Goal: Information Seeking & Learning: Learn about a topic

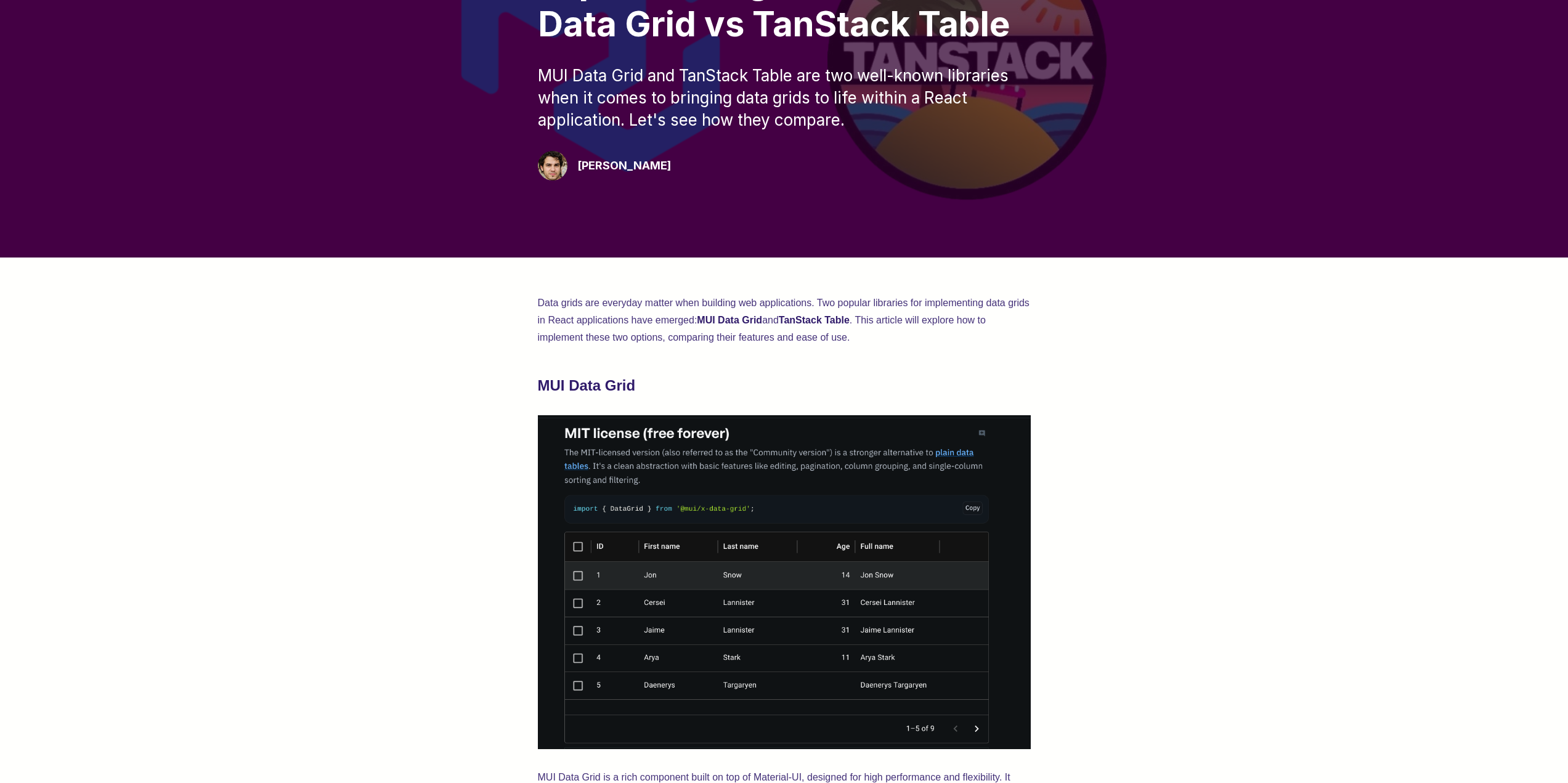
scroll to position [370, 0]
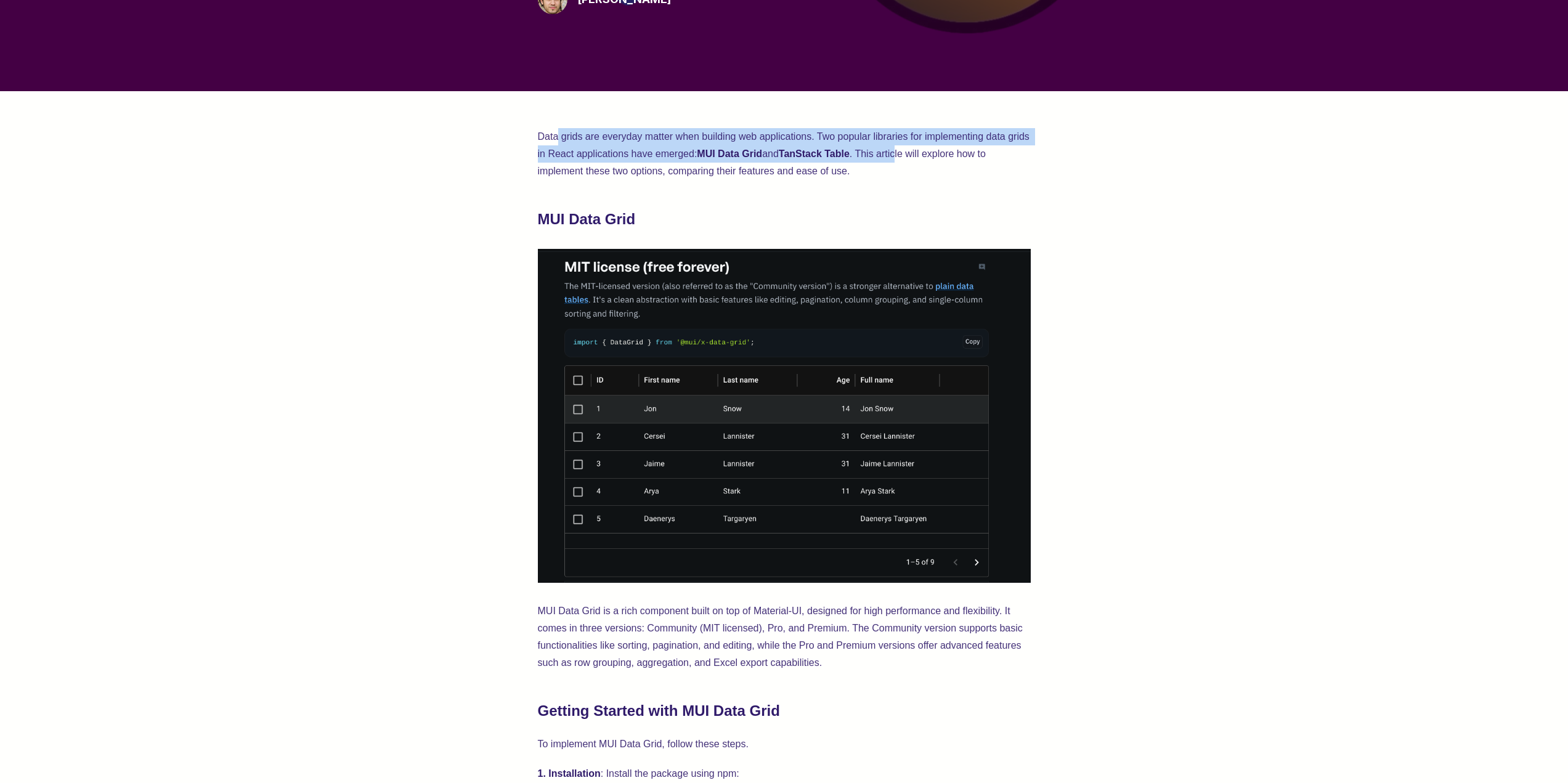
drag, startPoint x: 557, startPoint y: 136, endPoint x: 1051, endPoint y: 177, distance: 495.7
click at [953, 152] on p "Data grids are everyday matter when building web applications. Two popular libr…" at bounding box center [784, 154] width 493 height 52
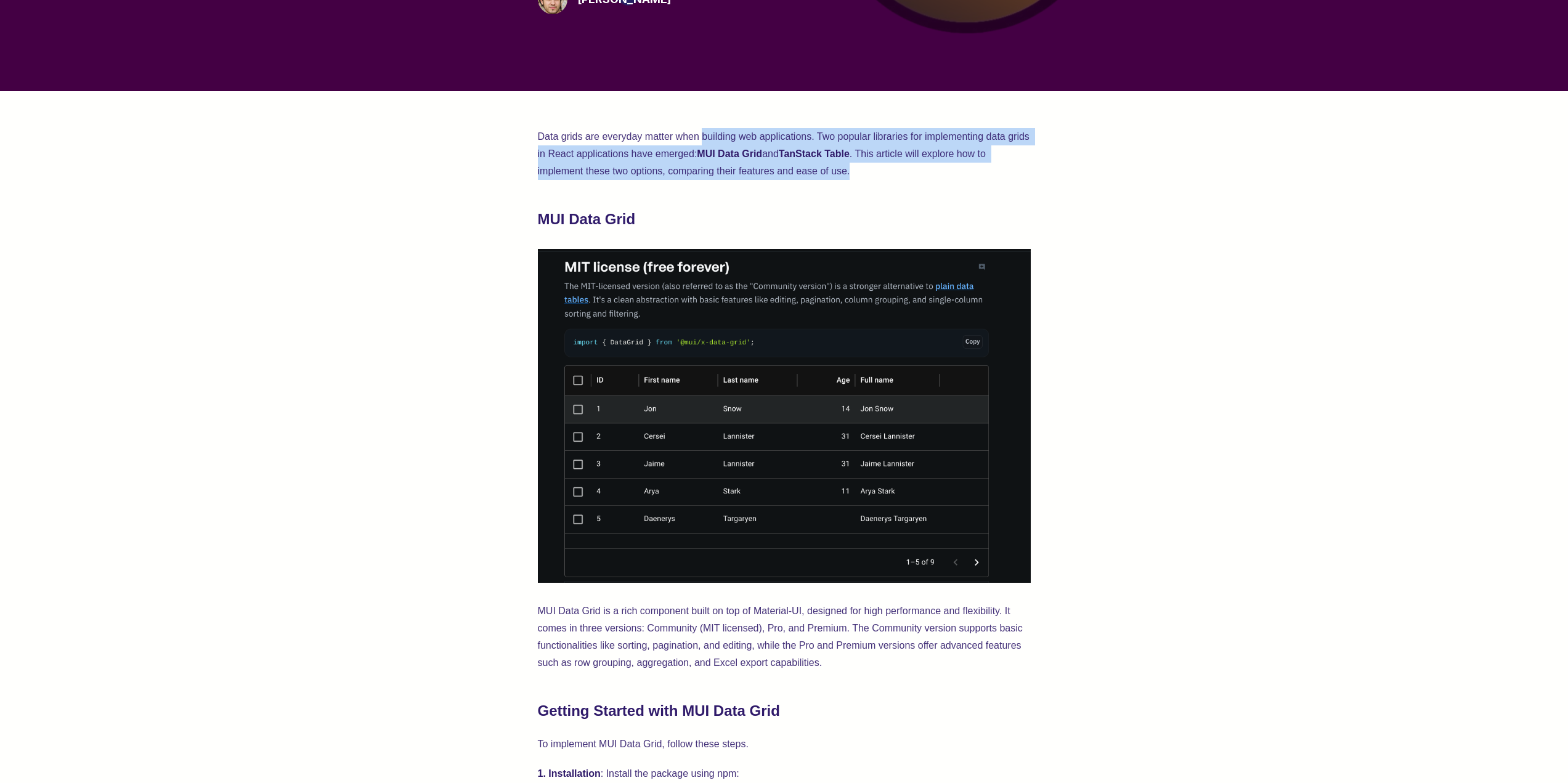
drag, startPoint x: 710, startPoint y: 124, endPoint x: 951, endPoint y: 172, distance: 245.7
click at [951, 172] on p "Data grids are everyday matter when building web applications. Two popular libr…" at bounding box center [784, 154] width 493 height 52
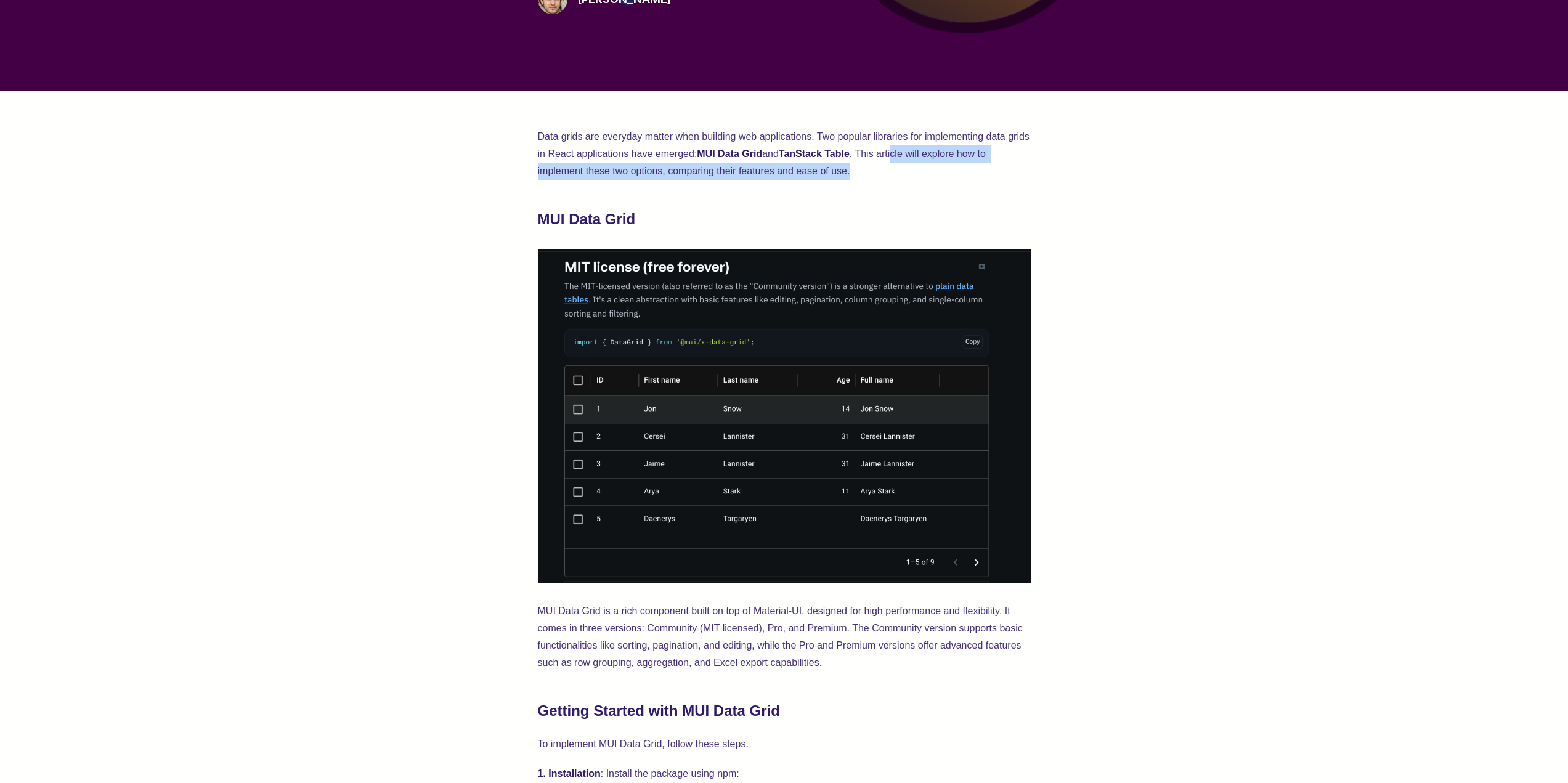
drag, startPoint x: 939, startPoint y: 152, endPoint x: 1075, endPoint y: 177, distance: 138.3
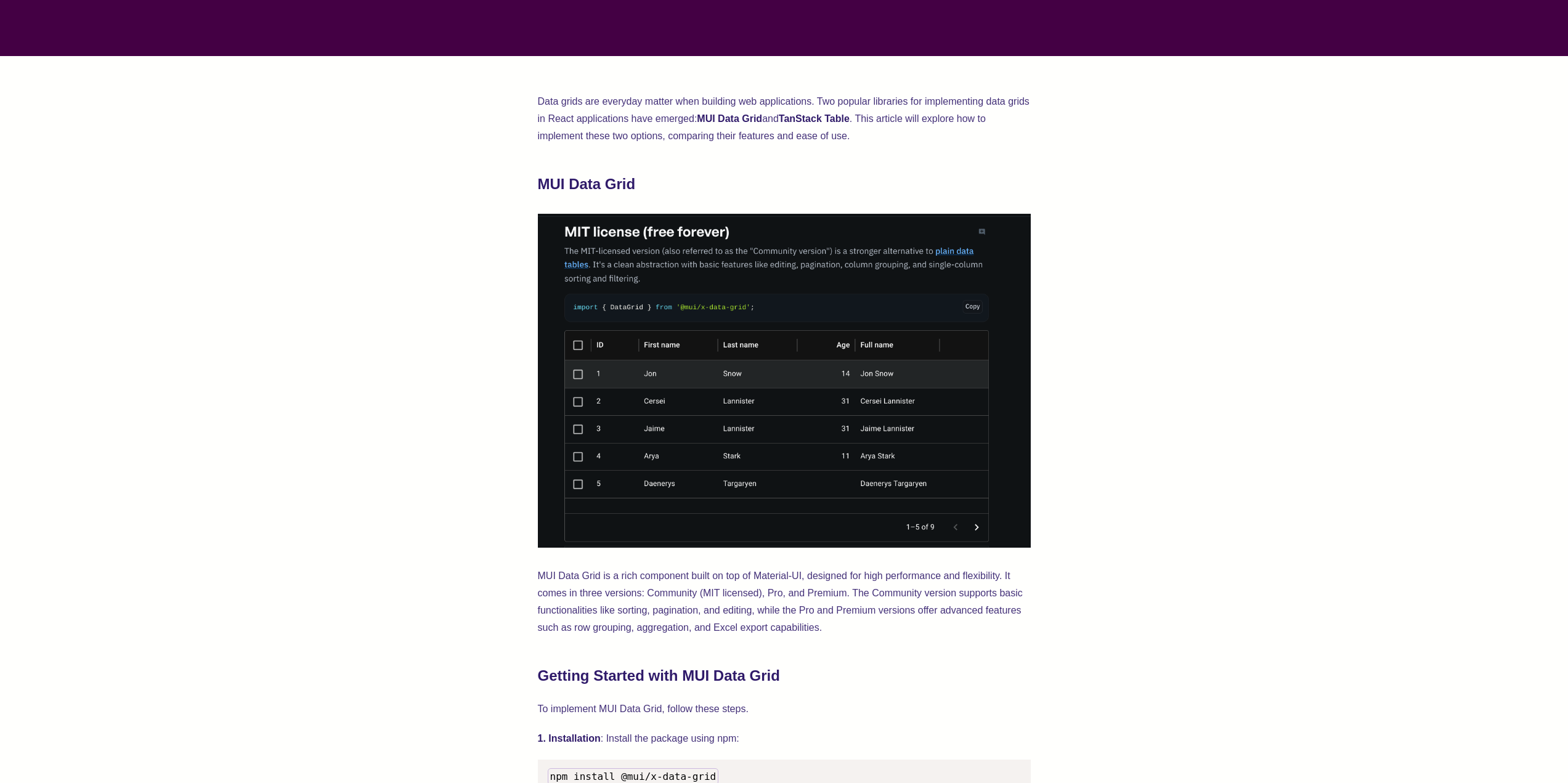
scroll to position [616, 0]
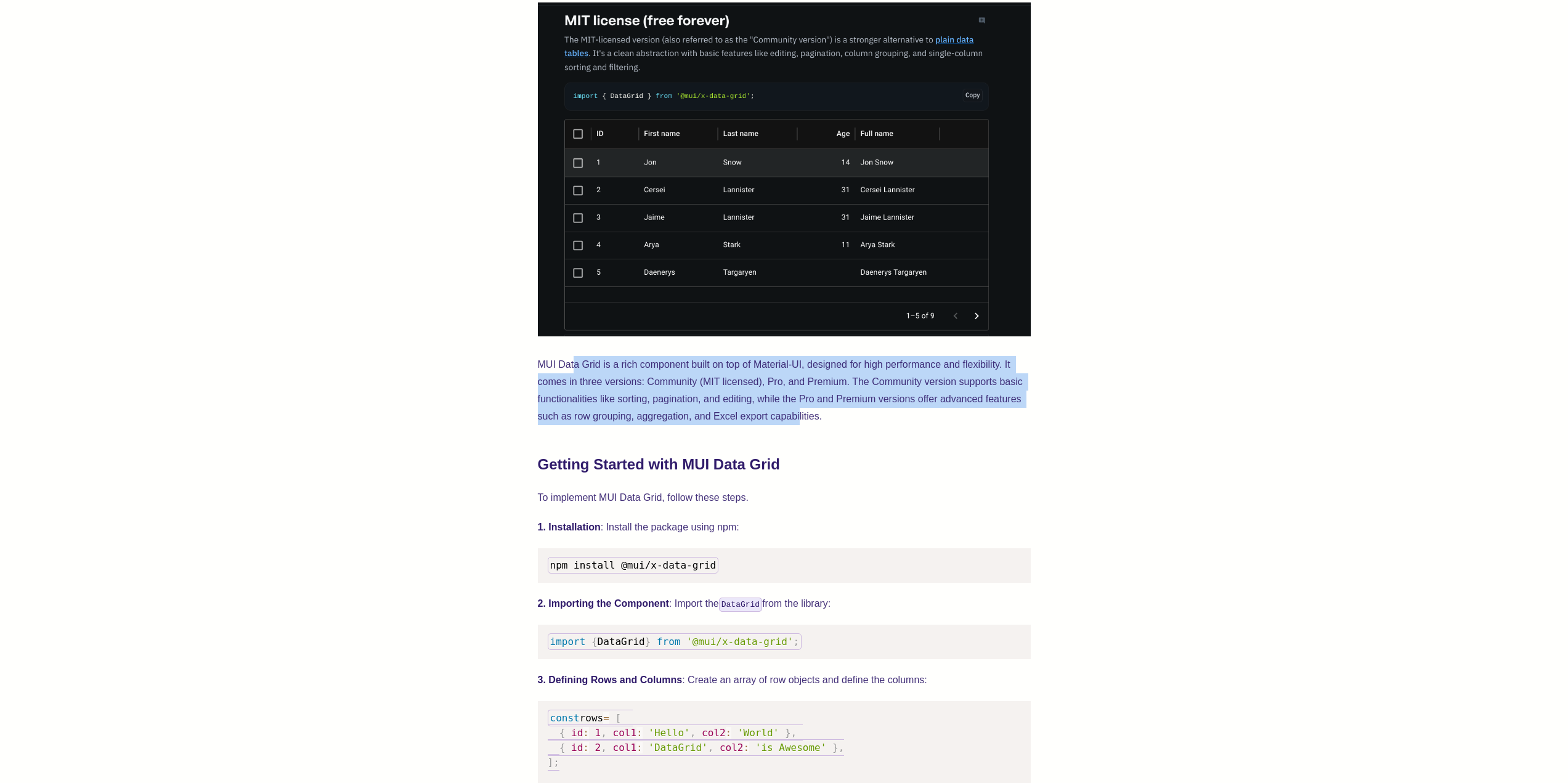
drag, startPoint x: 577, startPoint y: 358, endPoint x: 892, endPoint y: 427, distance: 322.5
click at [857, 412] on p "MUI Data Grid is a rich component built on top of Material-UI, designed for hig…" at bounding box center [784, 391] width 493 height 69
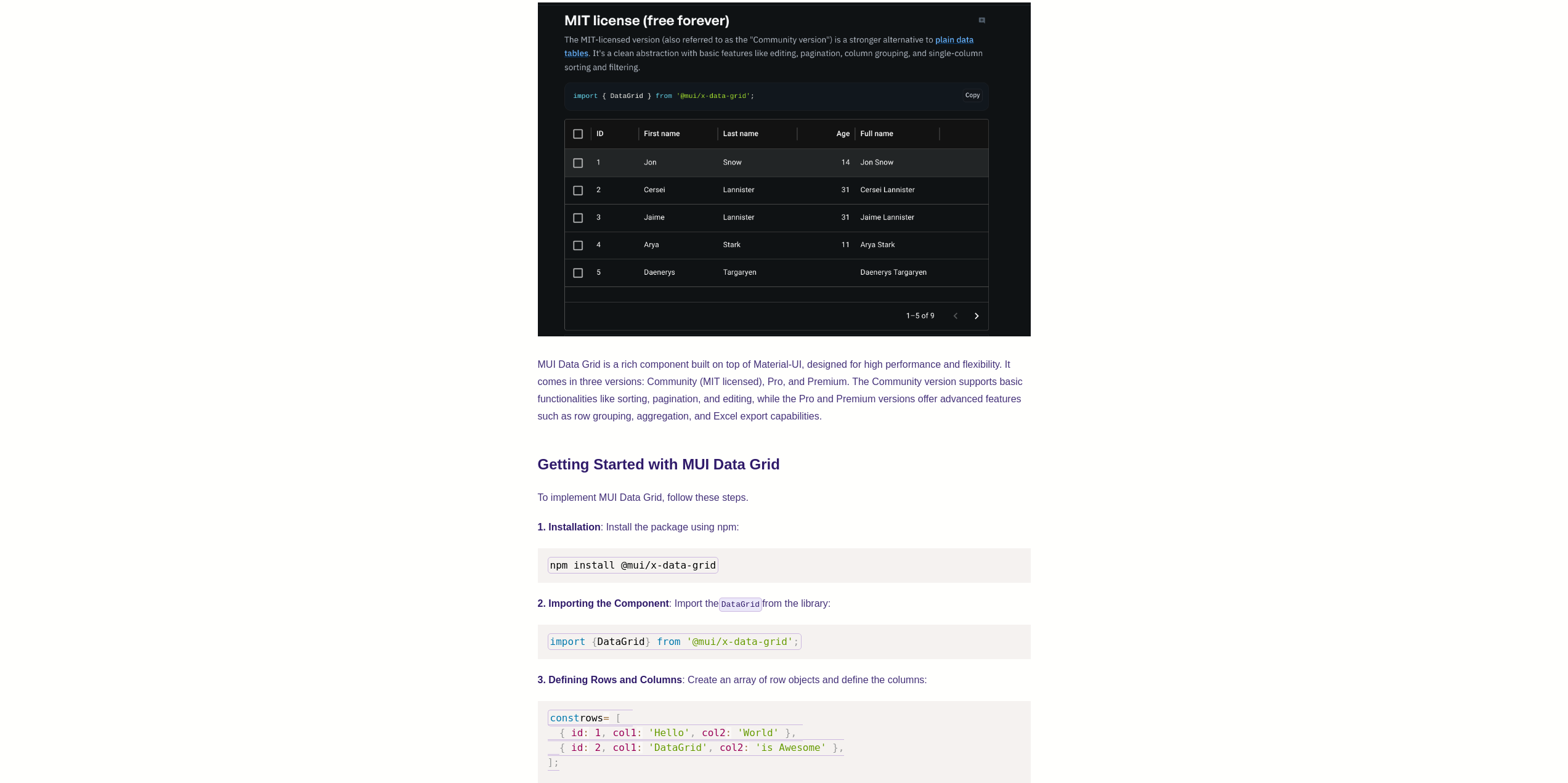
drag, startPoint x: 747, startPoint y: 368, endPoint x: 902, endPoint y: 415, distance: 162.0
click at [815, 382] on p "MUI Data Grid is a rich component built on top of Material-UI, designed for hig…" at bounding box center [784, 391] width 493 height 69
click at [921, 423] on p "MUI Data Grid is a rich component built on top of Material-UI, designed for hig…" at bounding box center [784, 391] width 493 height 69
drag, startPoint x: 763, startPoint y: 362, endPoint x: 1031, endPoint y: 436, distance: 278.0
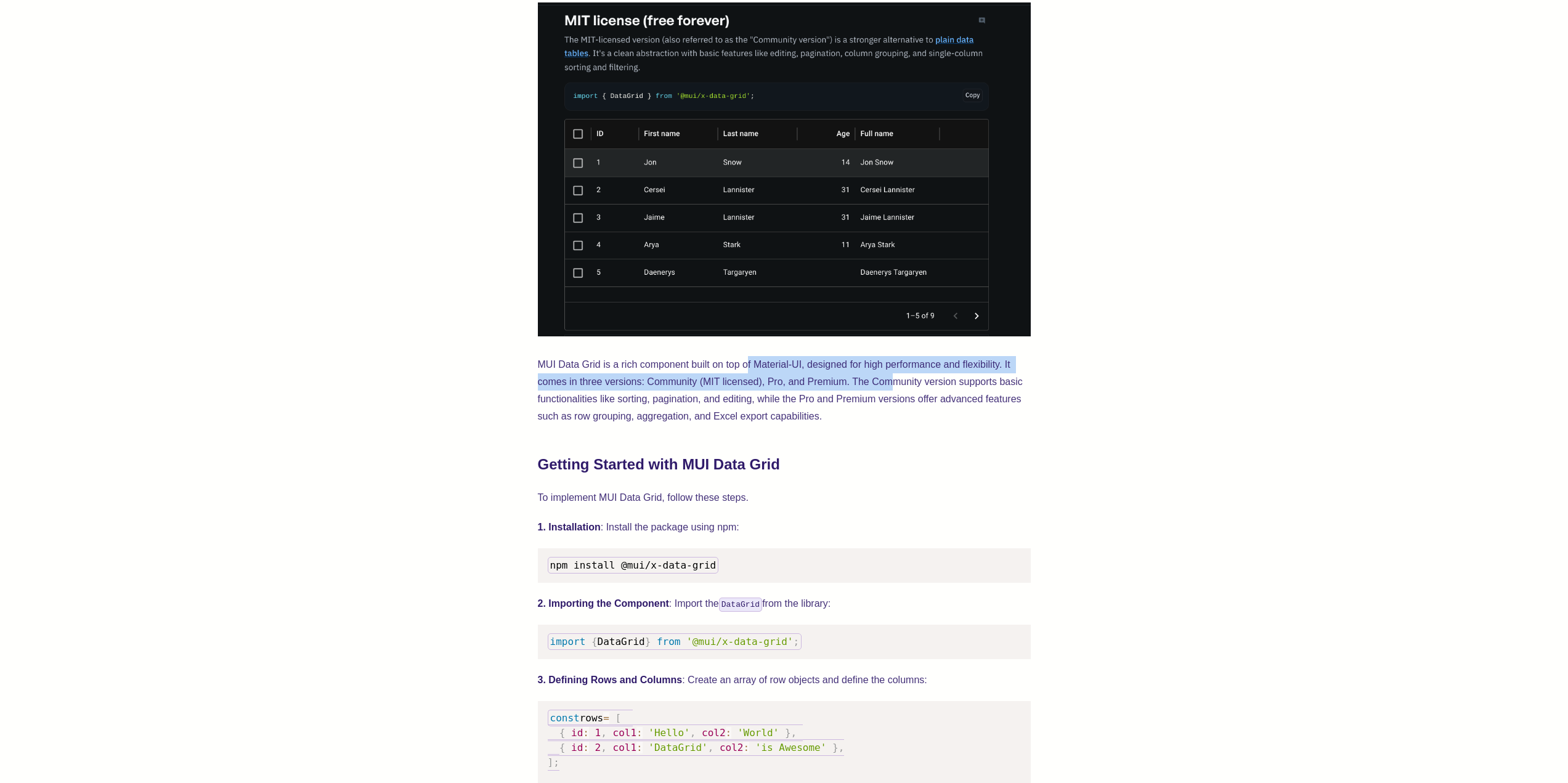
click at [958, 395] on p "MUI Data Grid is a rich component built on top of Material-UI, designed for hig…" at bounding box center [784, 391] width 493 height 69
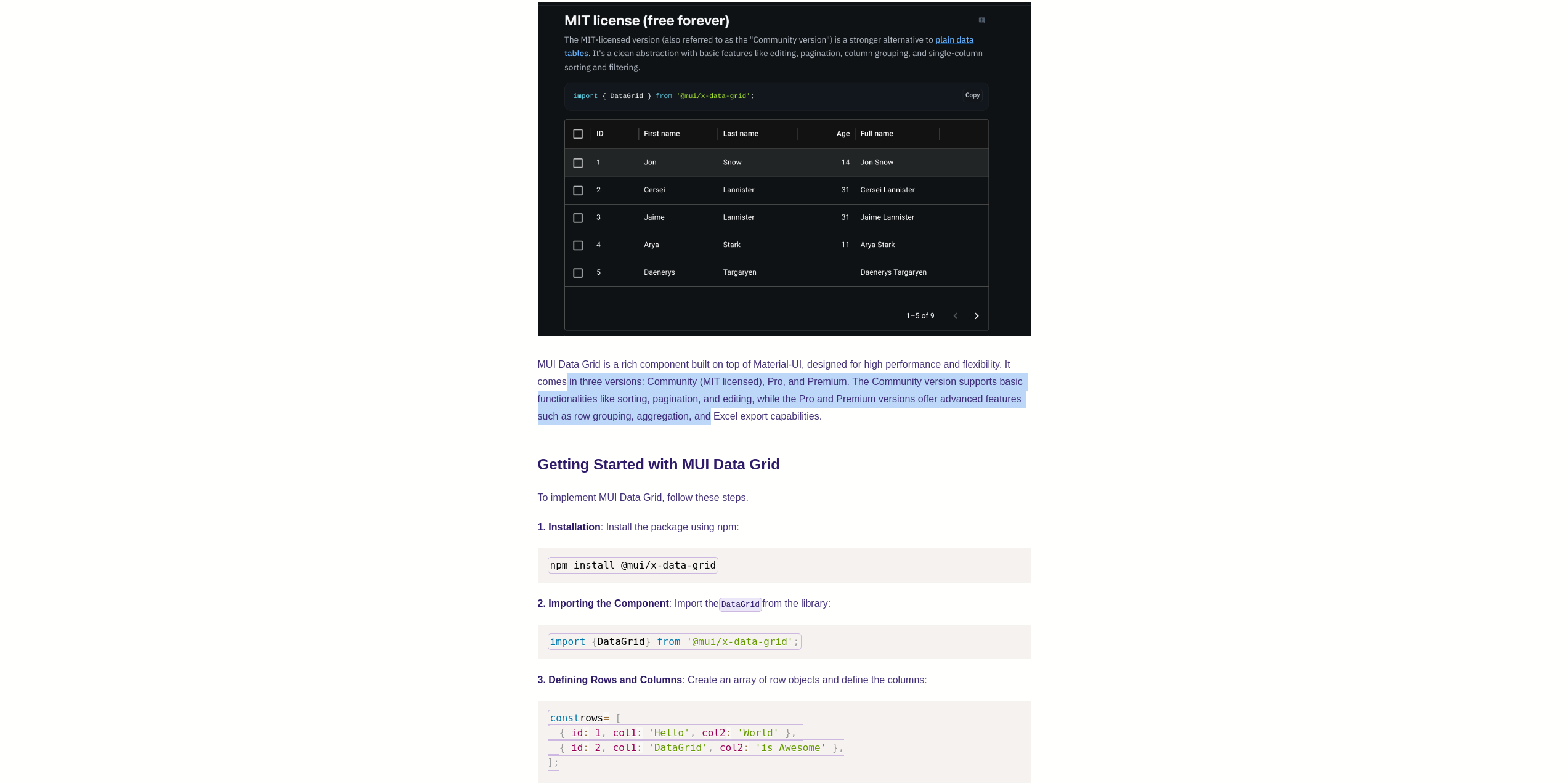
drag, startPoint x: 574, startPoint y: 383, endPoint x: 950, endPoint y: 453, distance: 382.5
drag, startPoint x: 908, startPoint y: 393, endPoint x: 1009, endPoint y: 414, distance: 103.2
click at [1001, 412] on p "MUI Data Grid is a rich component built on top of Material-UI, designed for hig…" at bounding box center [784, 391] width 493 height 69
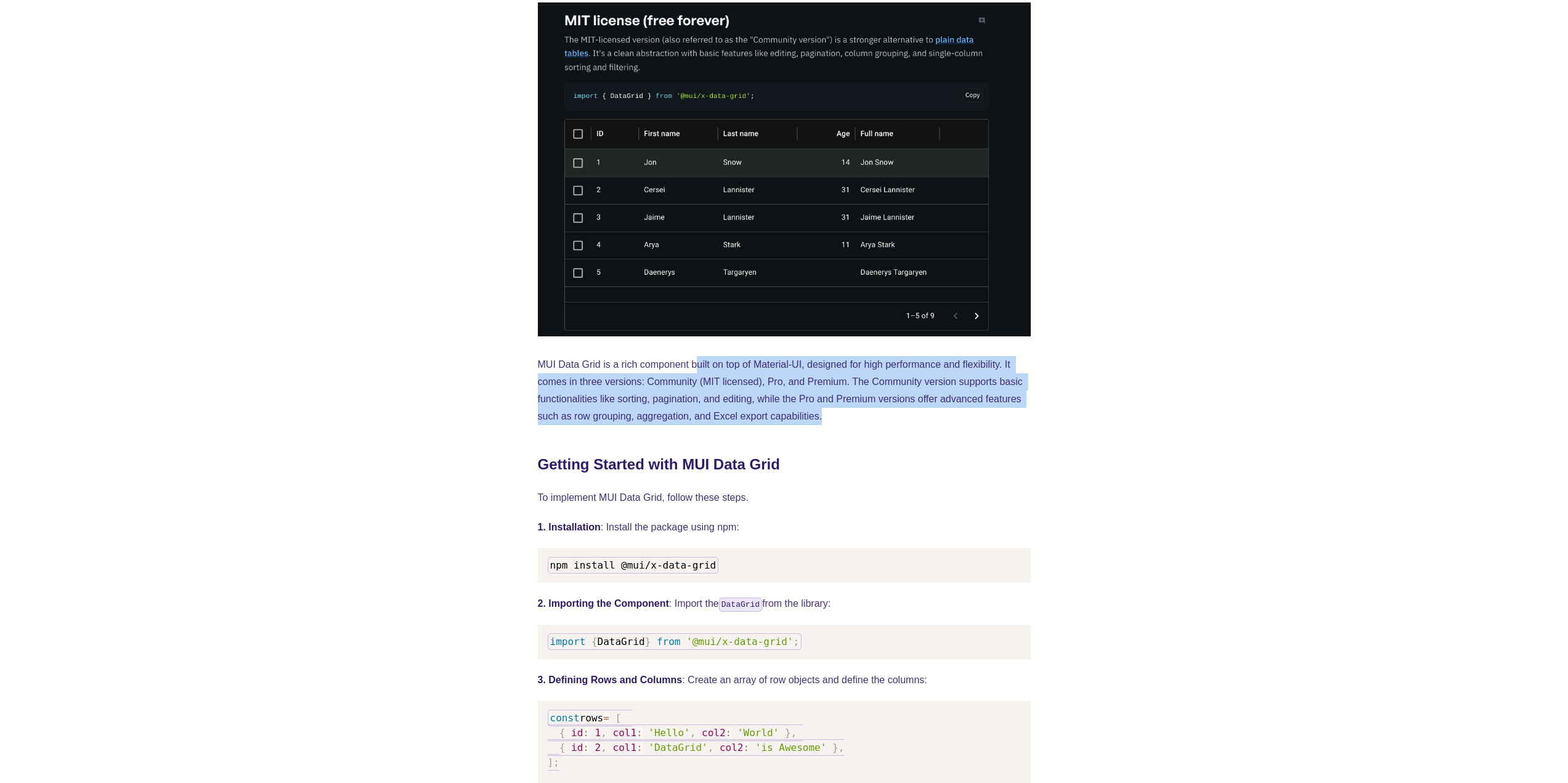
click at [1027, 417] on p "MUI Data Grid is a rich component built on top of Material-UI, designed for hig…" at bounding box center [784, 391] width 493 height 69
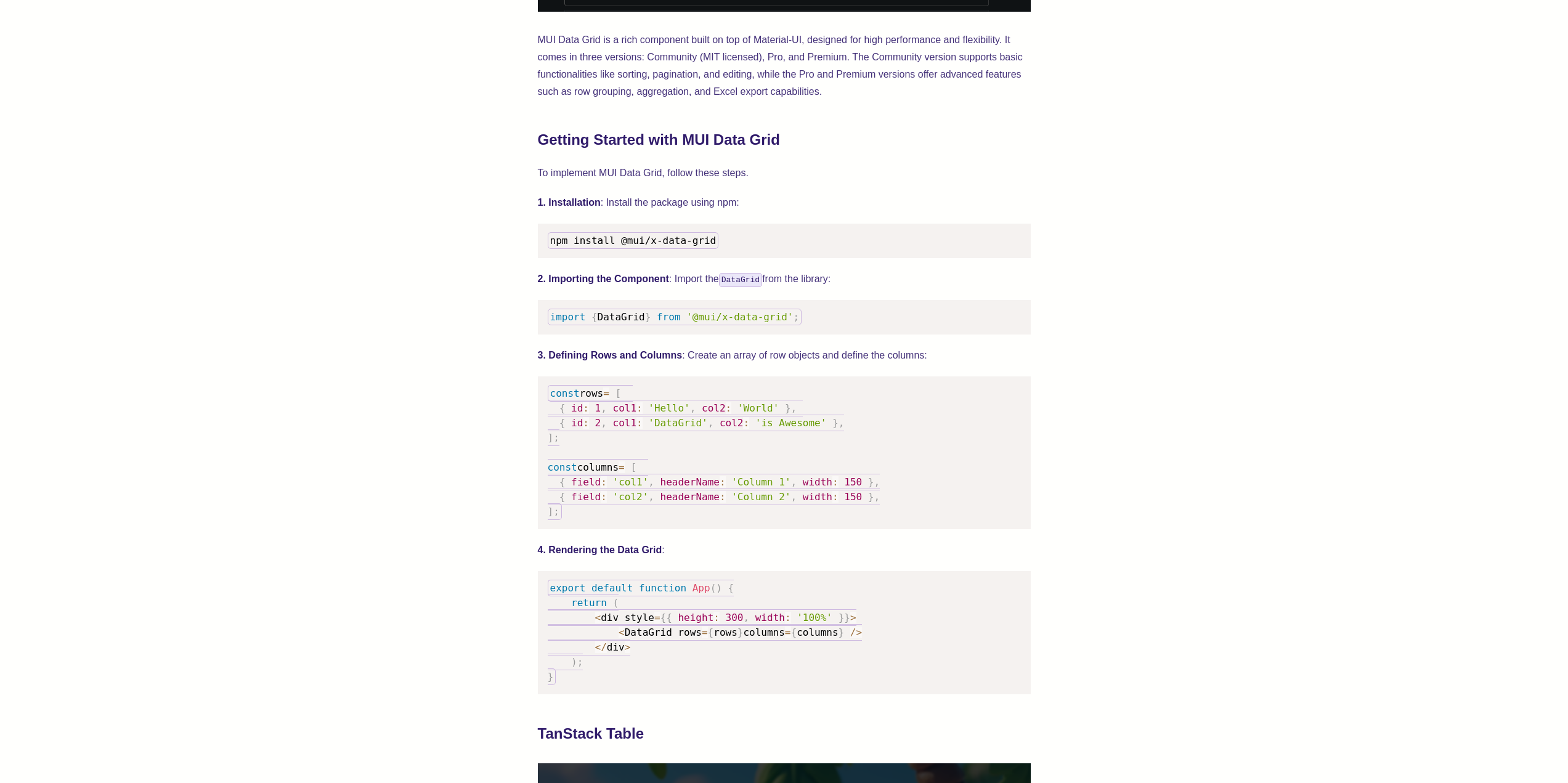
scroll to position [924, 0]
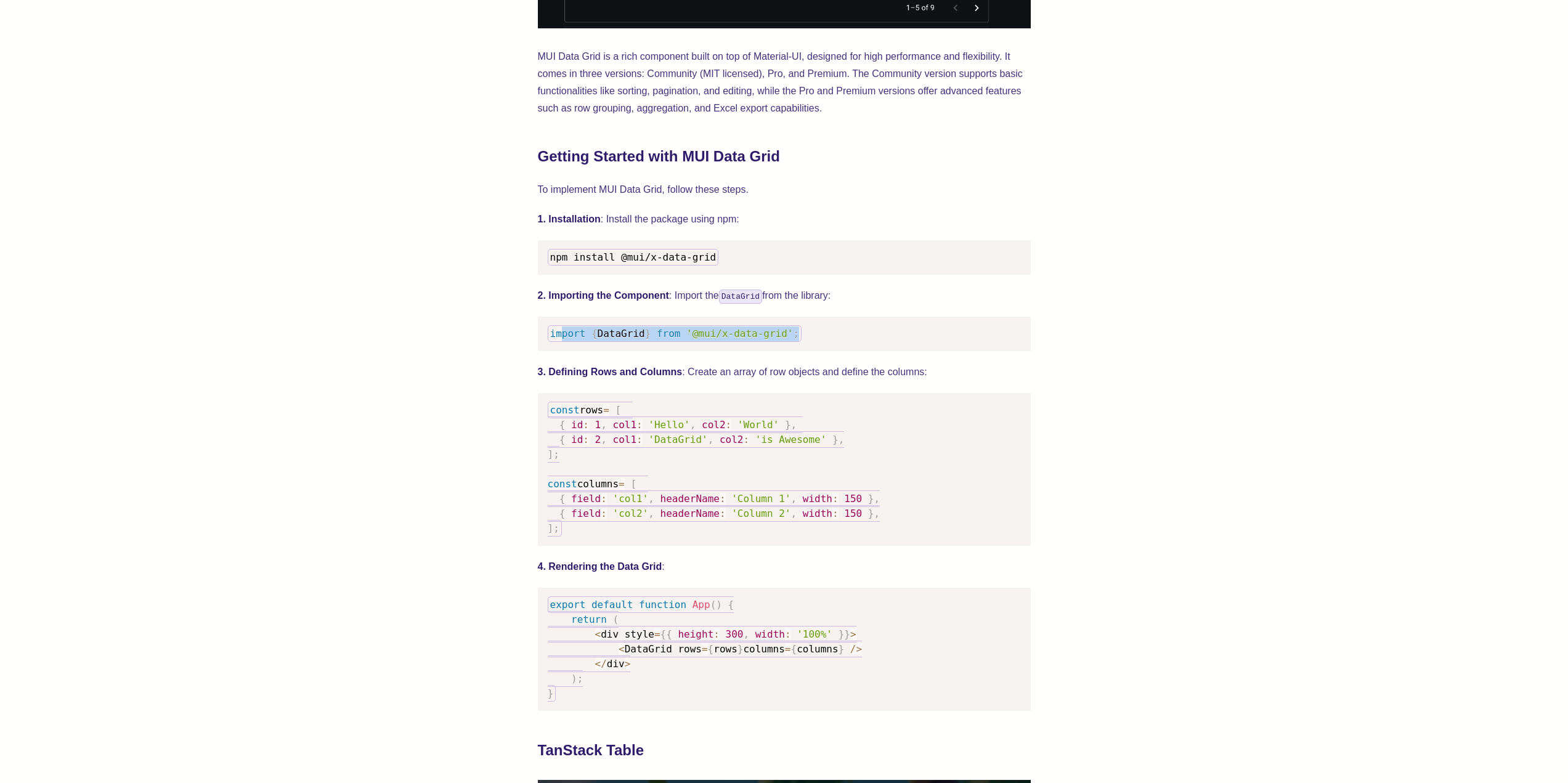
drag, startPoint x: 583, startPoint y: 331, endPoint x: 839, endPoint y: 335, distance: 256.0
click at [830, 334] on pre "import { DataGrid } from '@mui/x-data-grid' ;" at bounding box center [784, 334] width 493 height 35
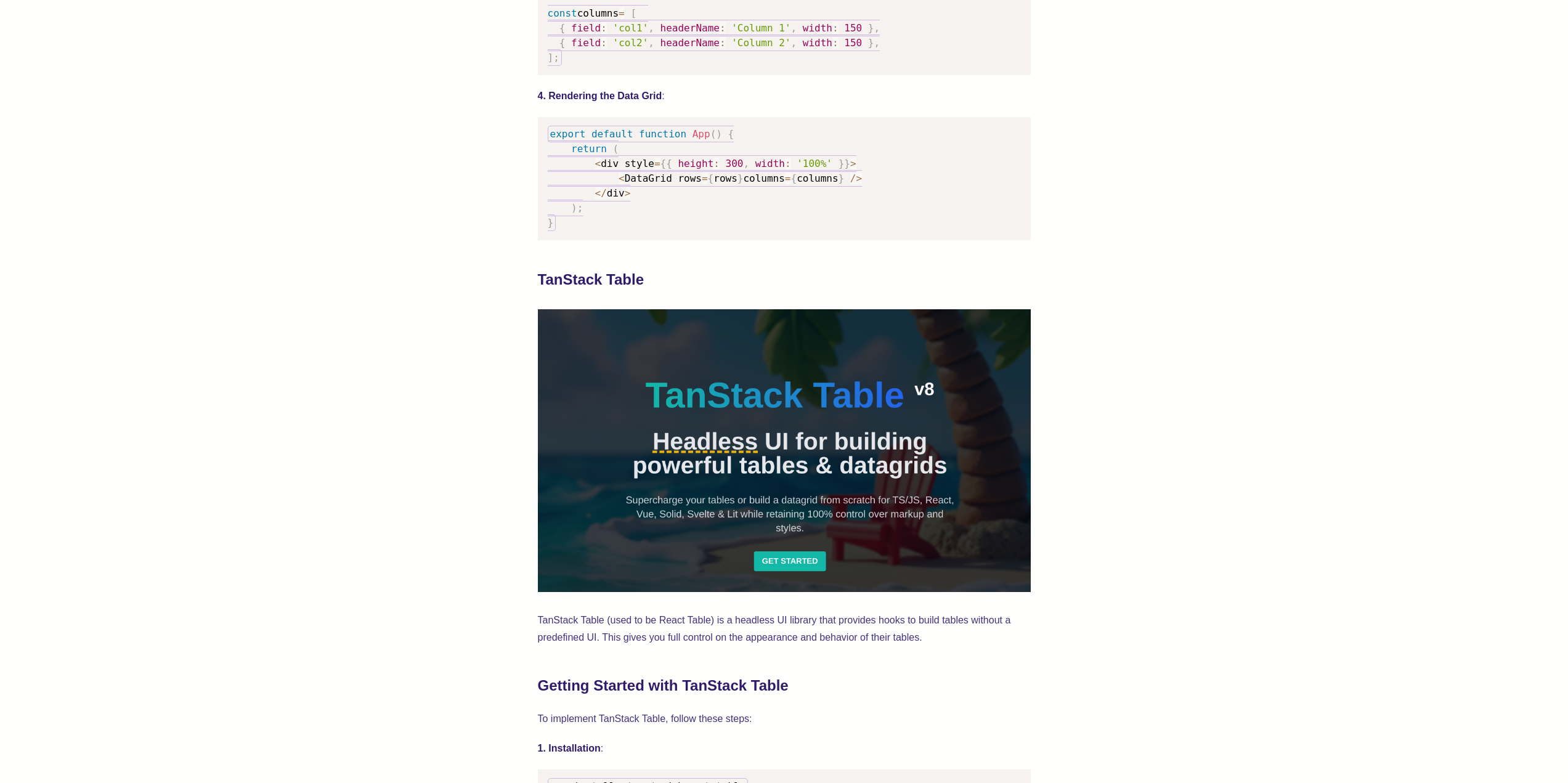
scroll to position [1479, 0]
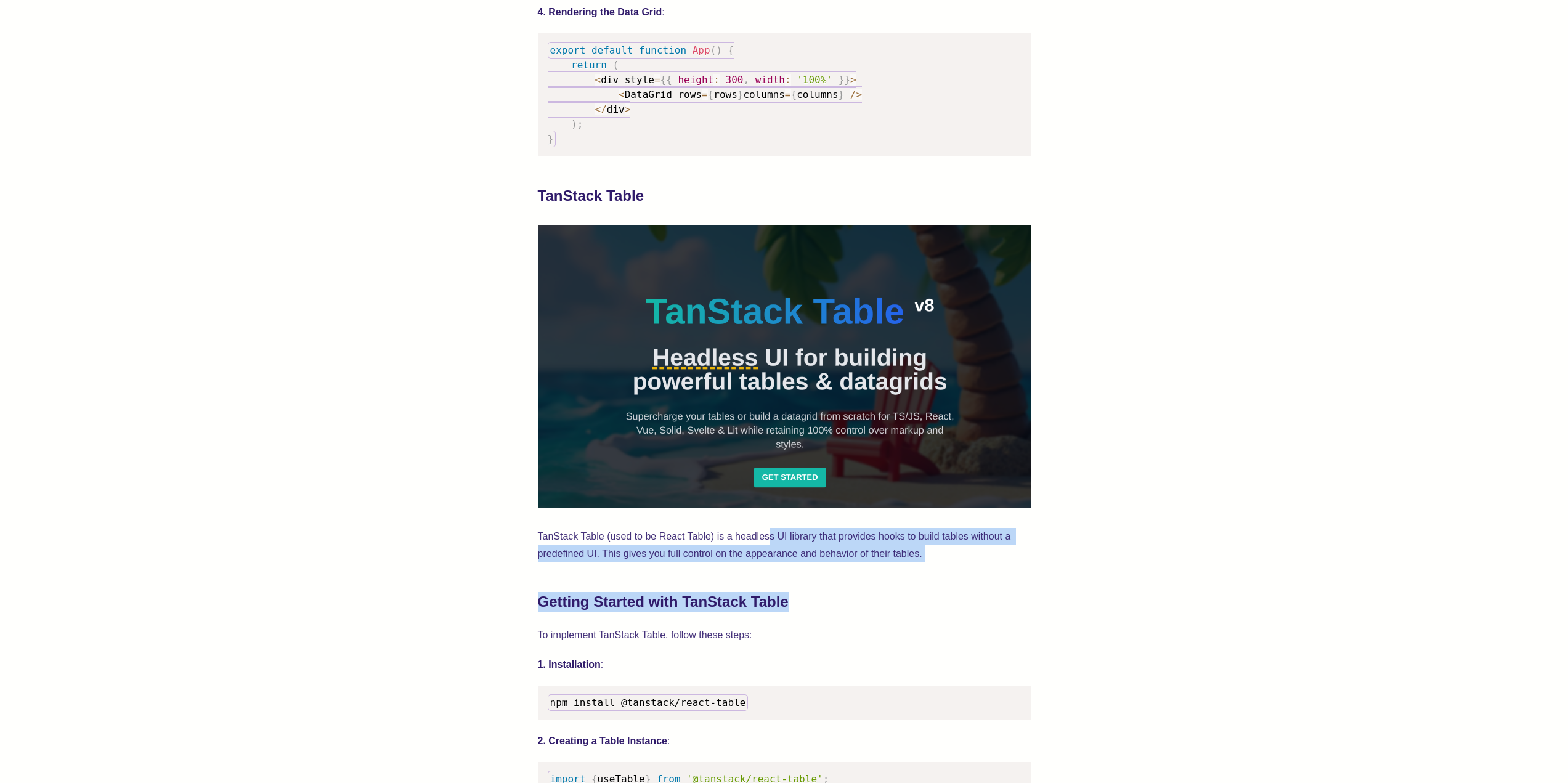
drag, startPoint x: 782, startPoint y: 540, endPoint x: 976, endPoint y: 574, distance: 197.0
click at [958, 570] on div "Data grids are everyday matter when building web applications. Two popular libr…" at bounding box center [784, 582] width 493 height 3127
click at [988, 579] on div "Data grids are everyday matter when building web applications. Two popular libr…" at bounding box center [784, 582] width 493 height 3127
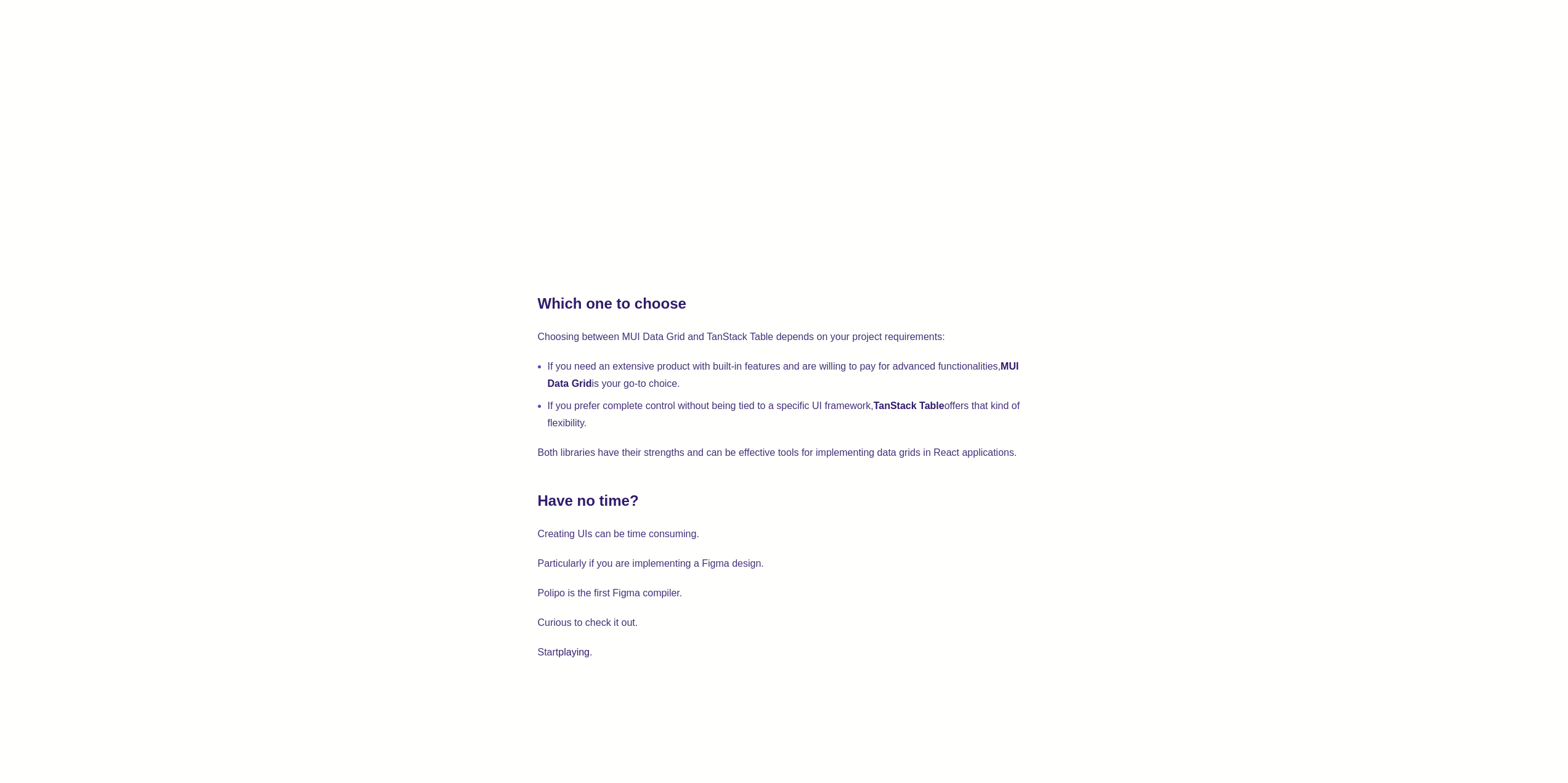
scroll to position [3019, 0]
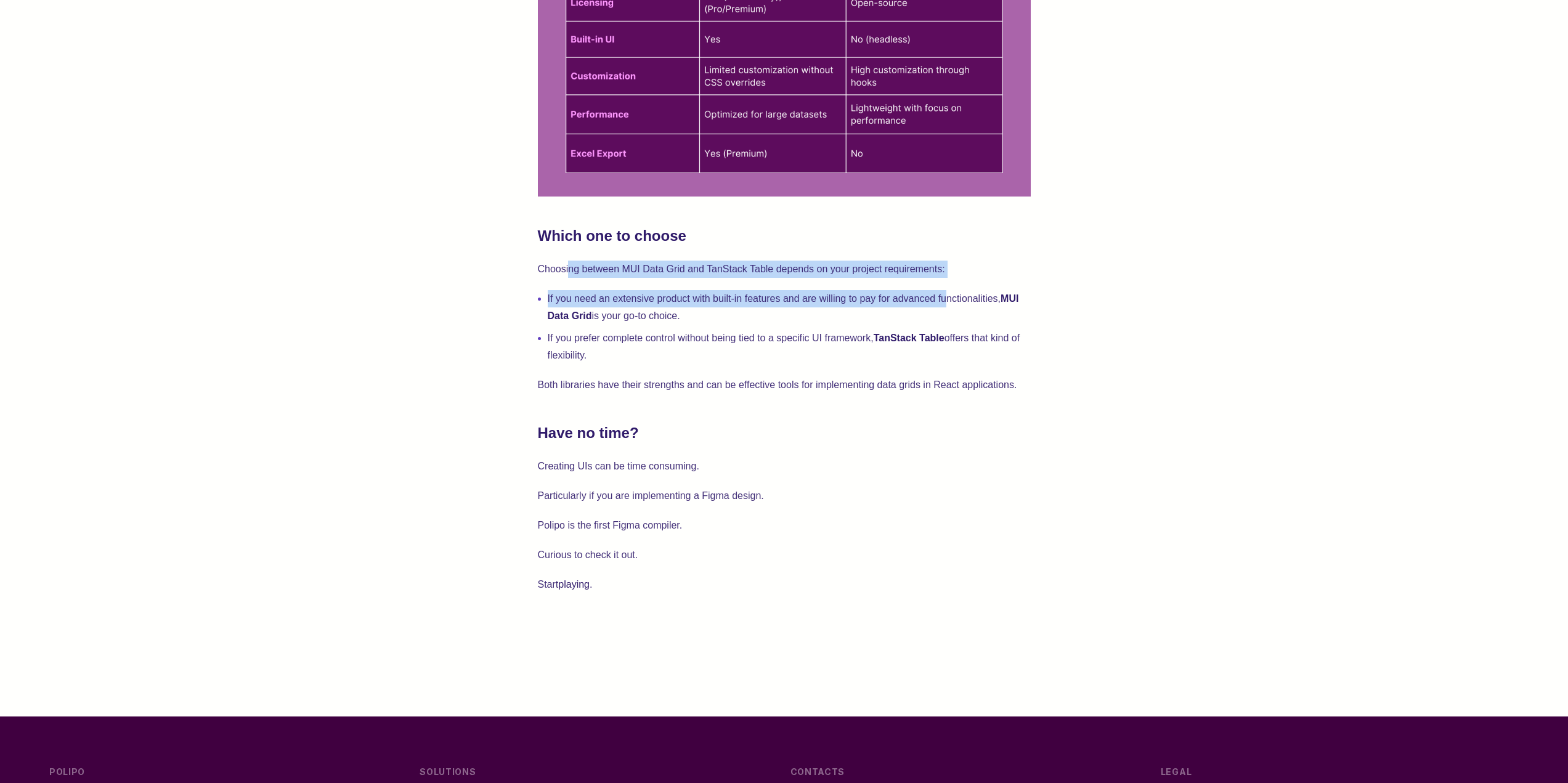
drag, startPoint x: 570, startPoint y: 269, endPoint x: 1001, endPoint y: 307, distance: 432.7
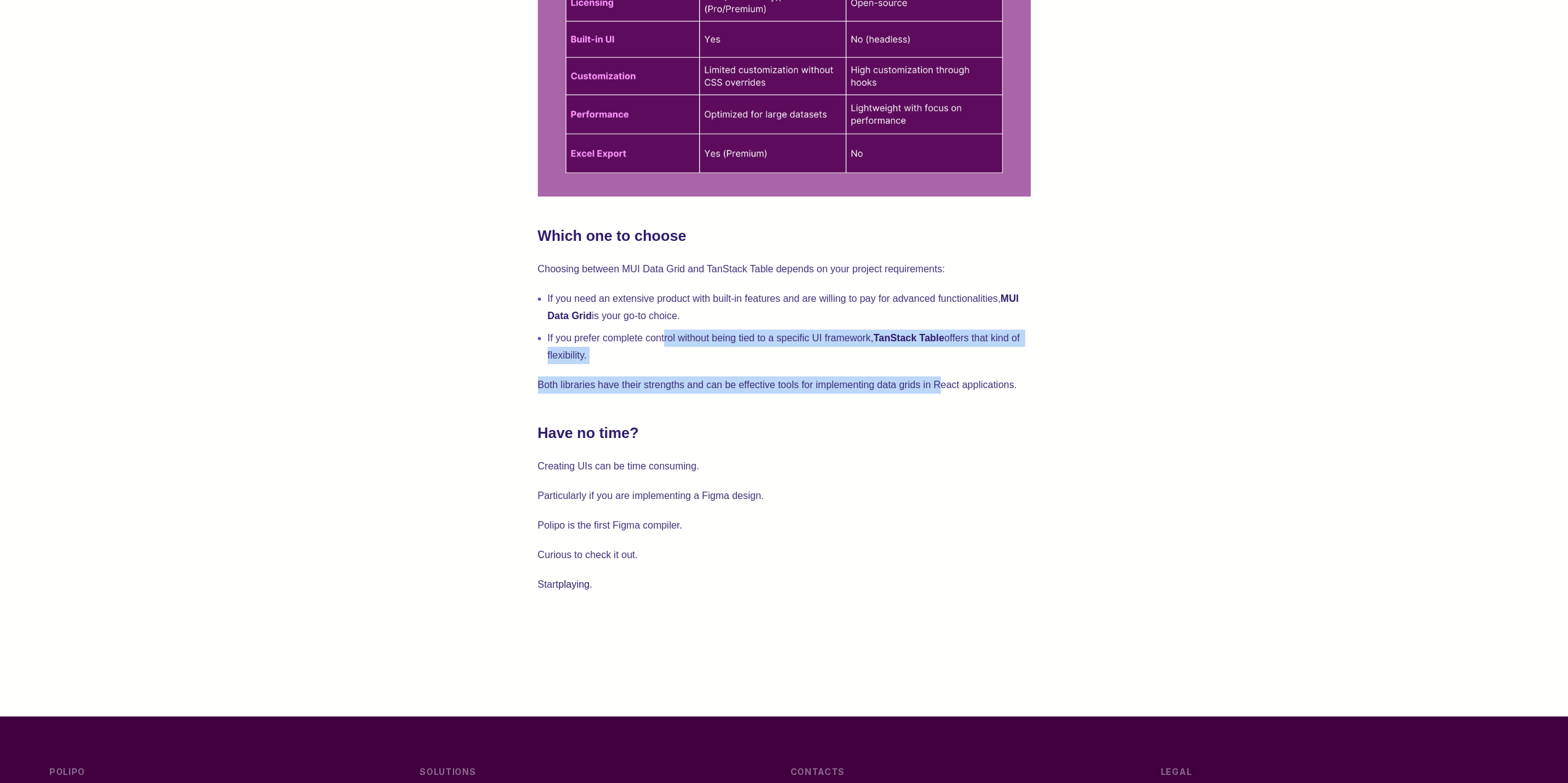
drag, startPoint x: 671, startPoint y: 337, endPoint x: 986, endPoint y: 387, distance: 318.9
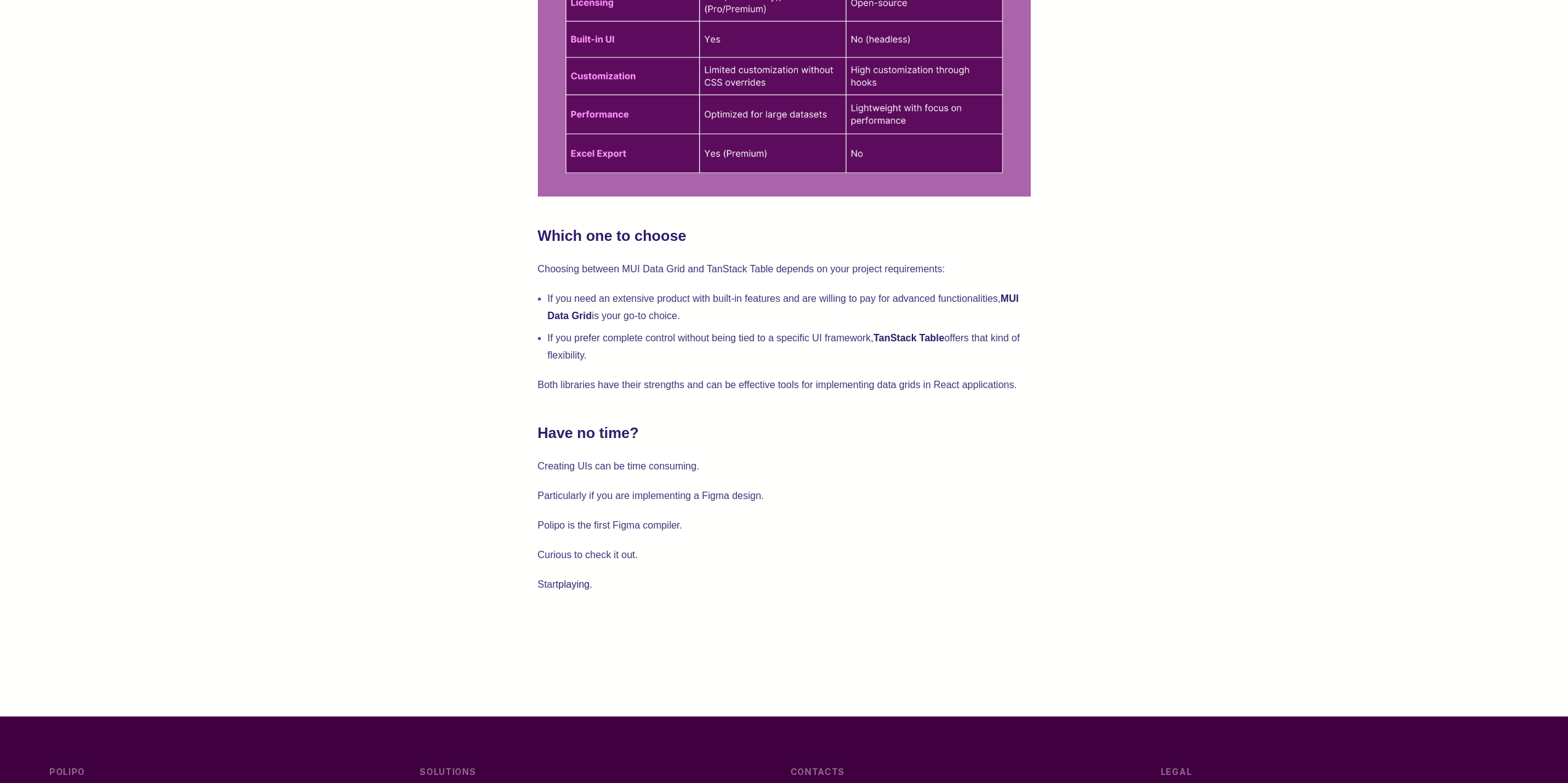
click at [1027, 443] on h2 "Have no time?" at bounding box center [784, 433] width 493 height 20
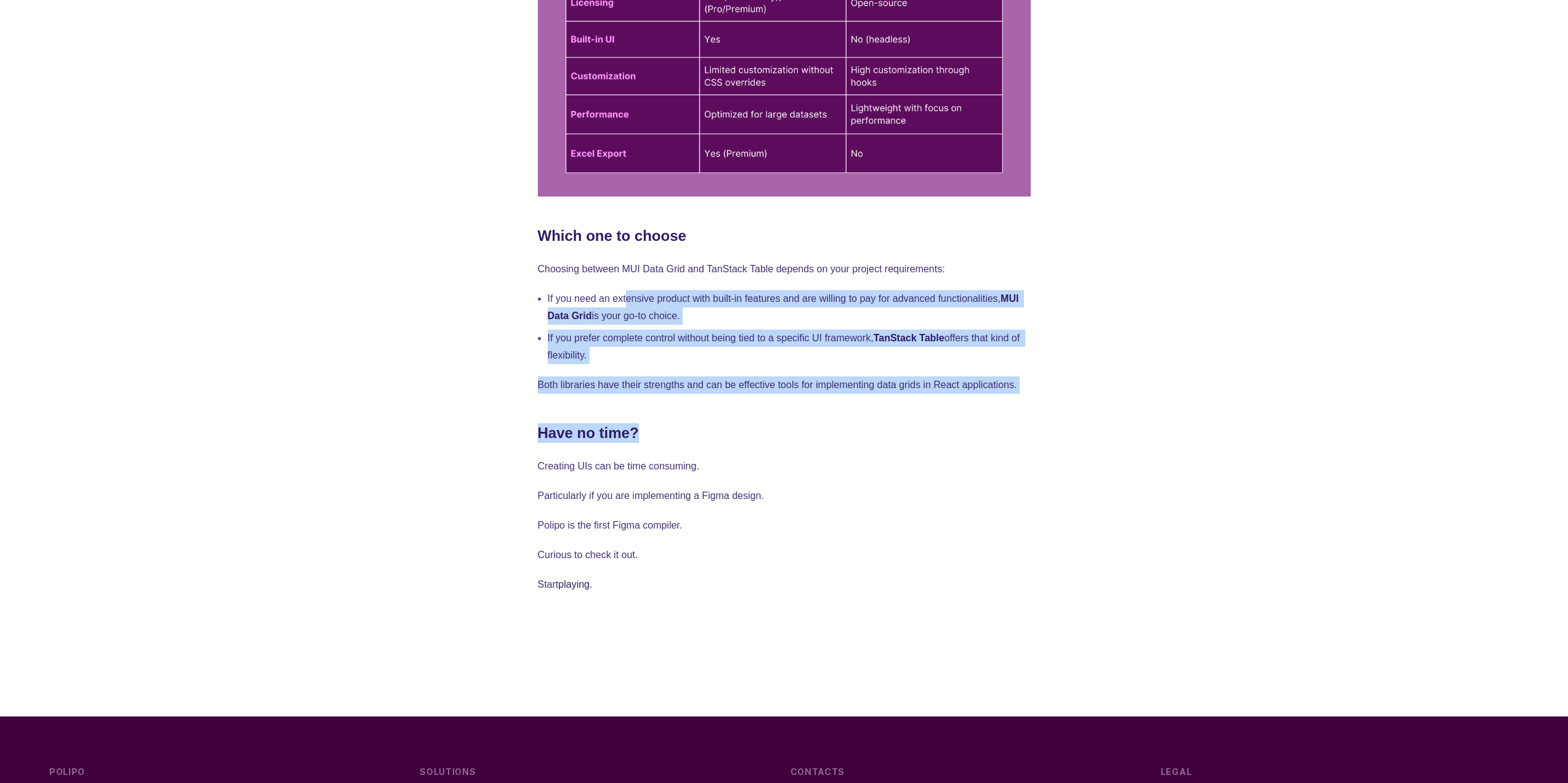
drag, startPoint x: 914, startPoint y: 435, endPoint x: 969, endPoint y: 457, distance: 59.2
click at [969, 443] on h2 "Have no time?" at bounding box center [784, 433] width 493 height 20
